Goal: Browse casually: Explore the website without a specific task or goal

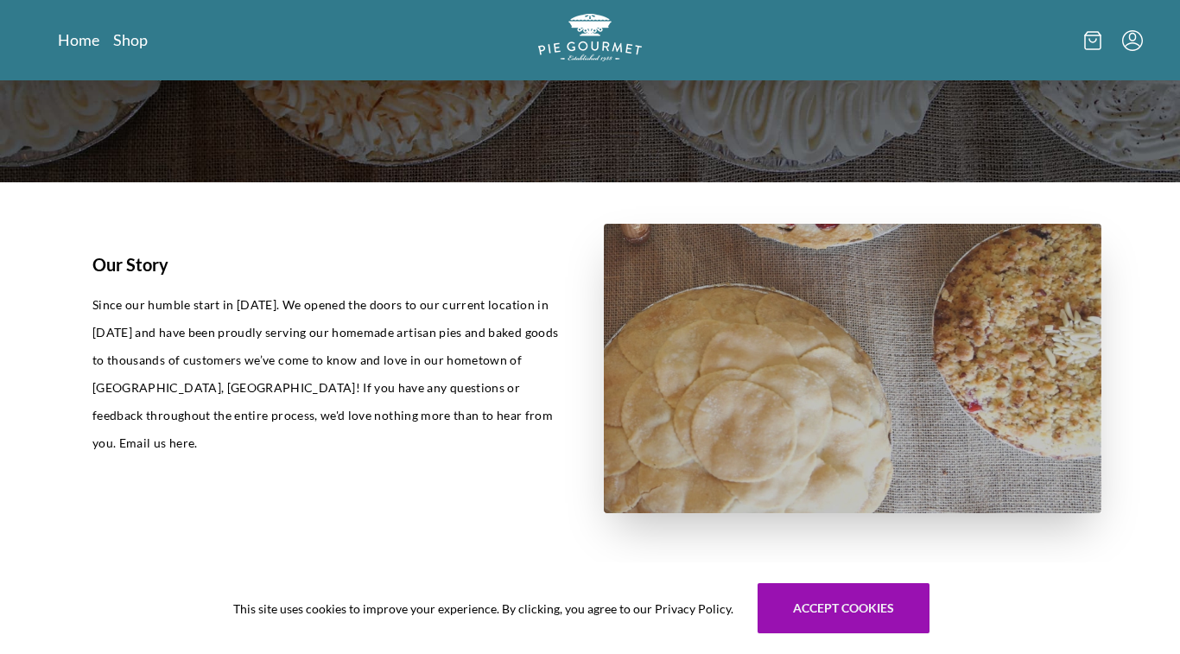
scroll to position [377, 0]
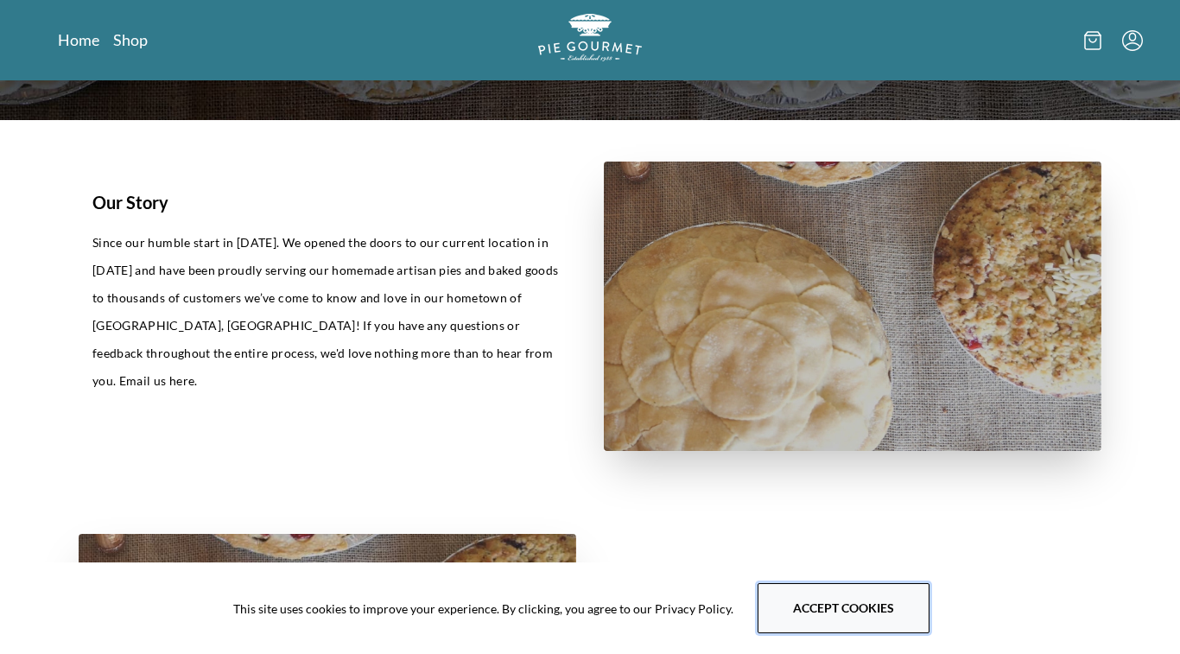
click at [812, 610] on button "Accept cookies" at bounding box center [844, 608] width 172 height 50
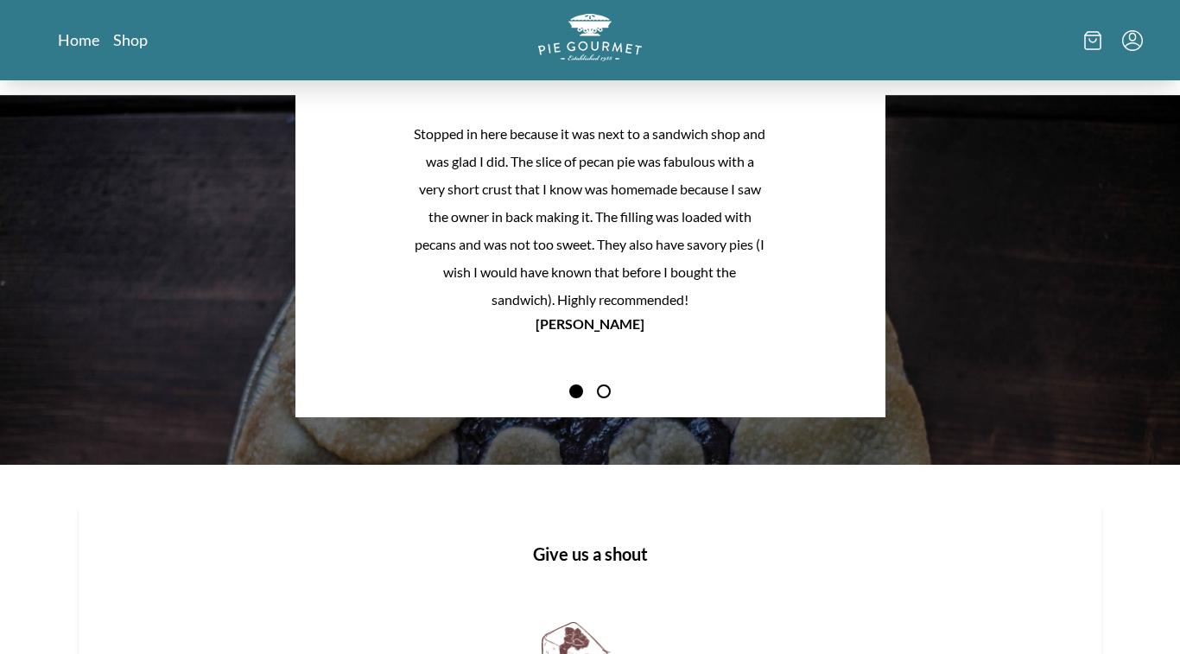
scroll to position [1229, 0]
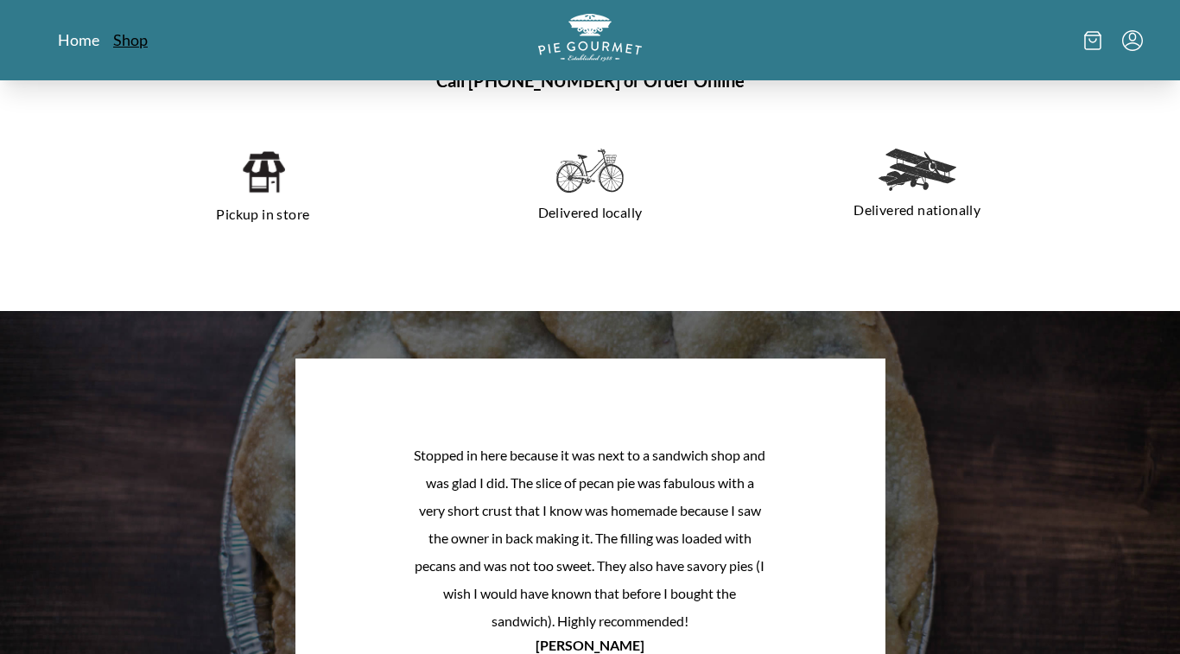
click at [130, 41] on link "Shop" at bounding box center [130, 39] width 35 height 21
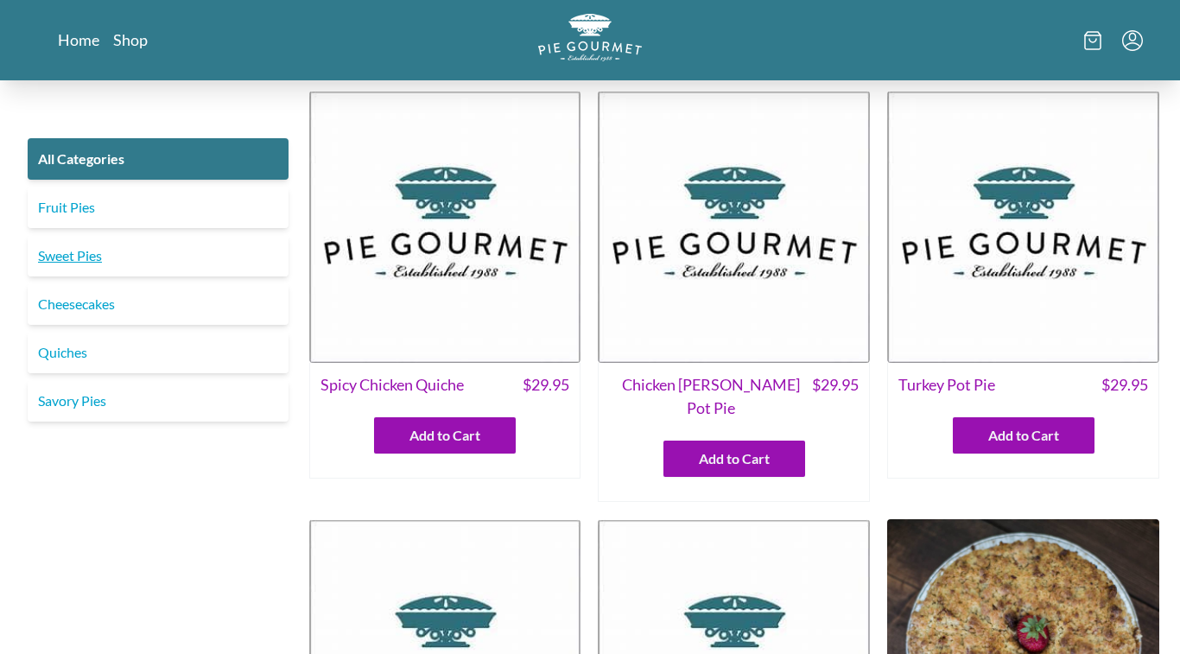
click at [113, 244] on link "Sweet Pies" at bounding box center [158, 255] width 261 height 41
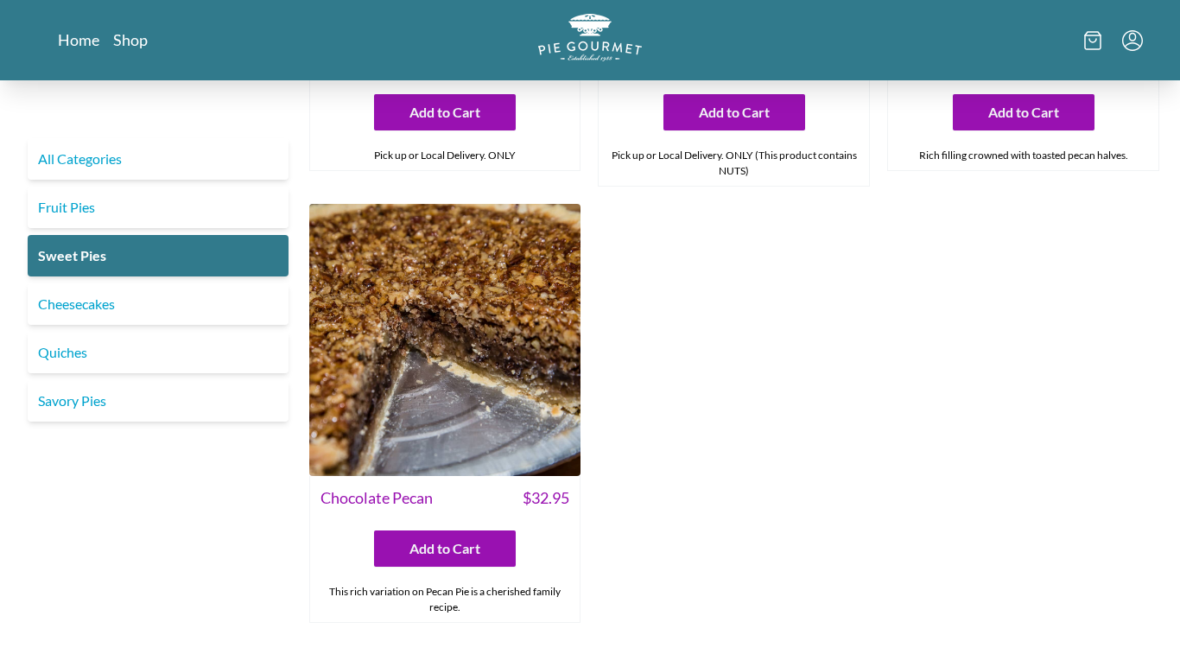
scroll to position [755, 0]
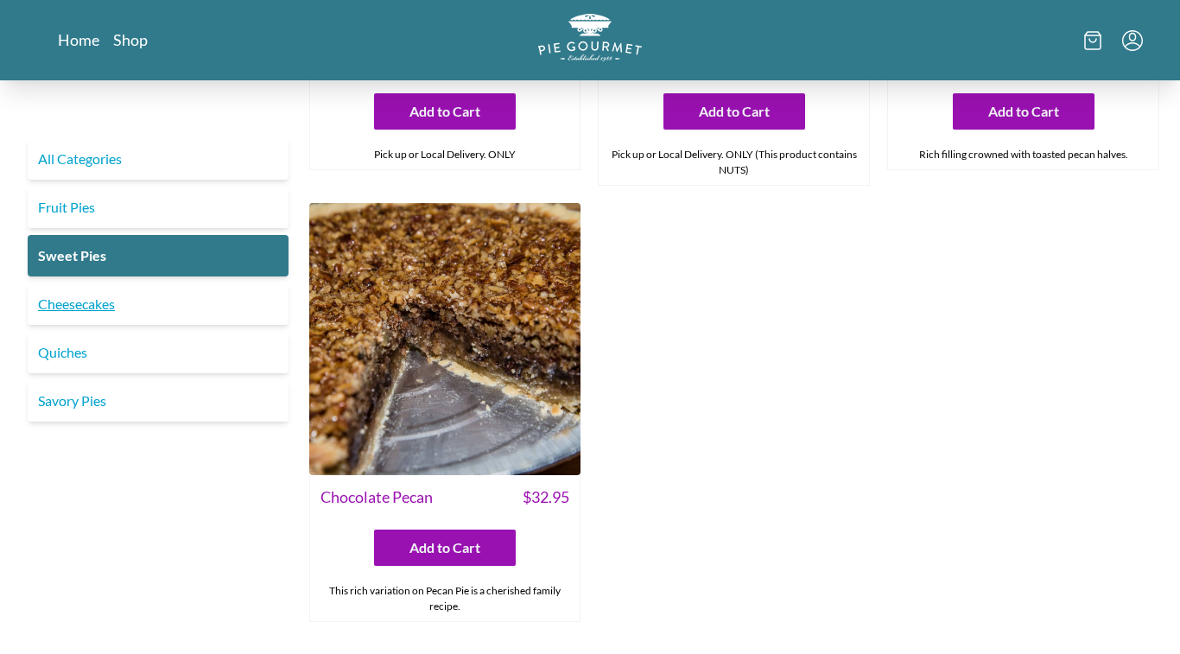
click at [203, 303] on link "Cheesecakes" at bounding box center [158, 303] width 261 height 41
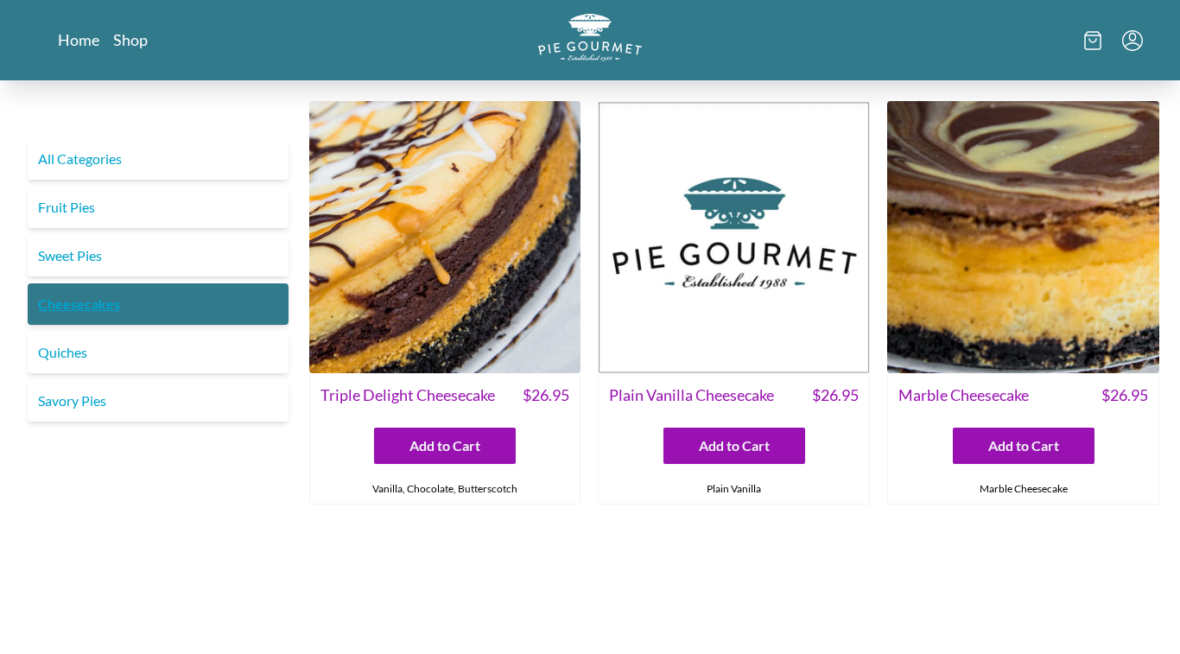
click at [97, 305] on link "Cheesecakes" at bounding box center [158, 303] width 261 height 41
click at [239, 414] on link "Savory Pies" at bounding box center [158, 400] width 261 height 41
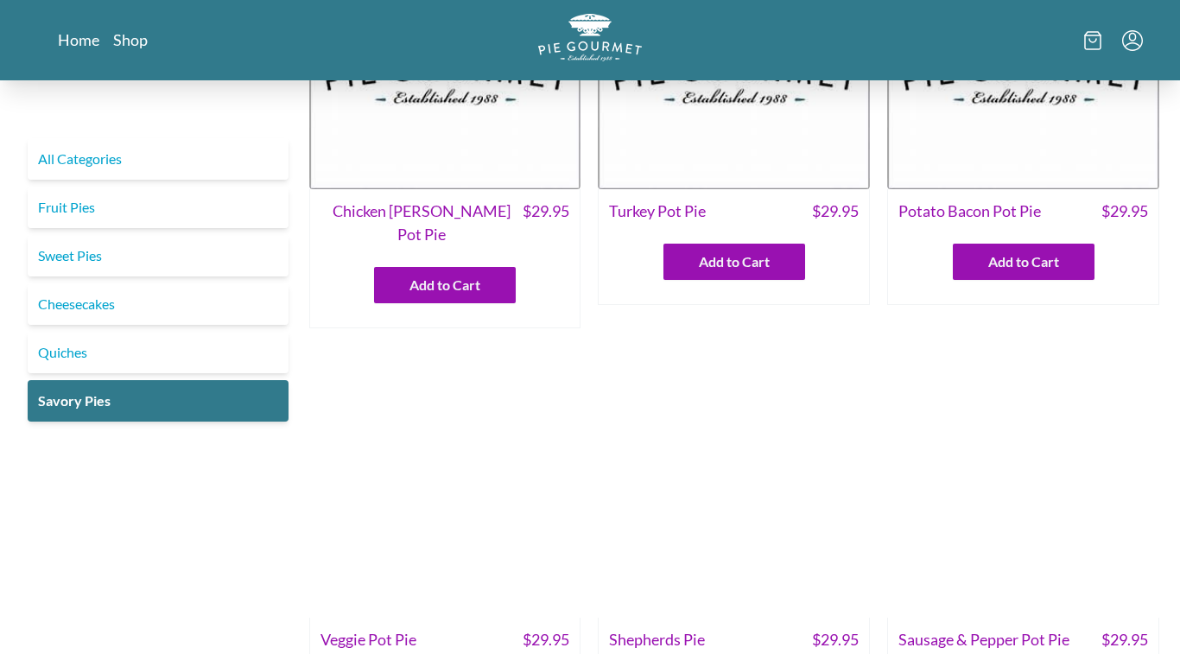
scroll to position [133, 0]
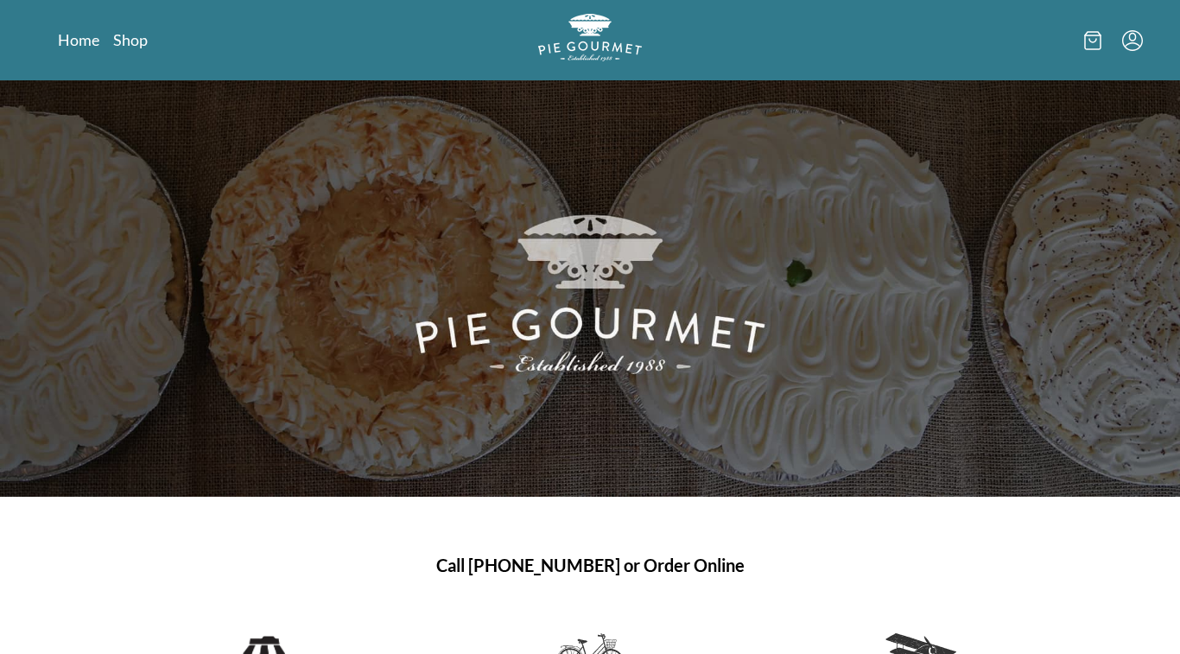
scroll to position [1229, 0]
